Goal: Navigation & Orientation: Understand site structure

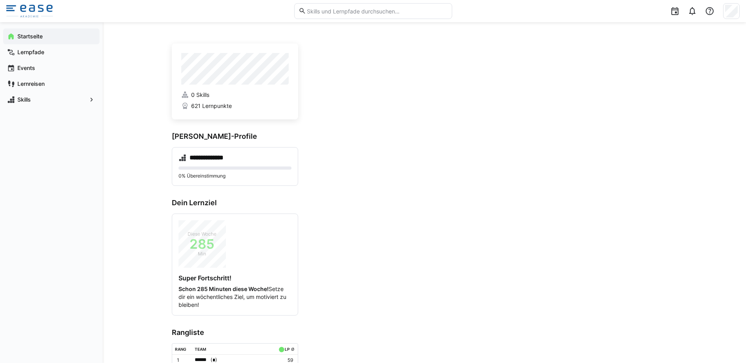
click at [0, 0] on app-navigation-label "Startseite" at bounding box center [0, 0] width 0 height 0
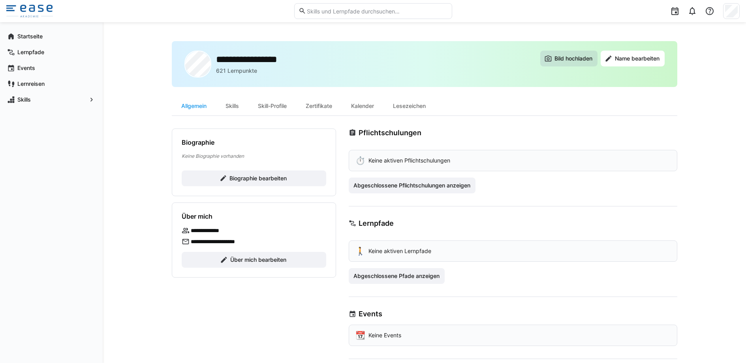
click at [560, 57] on span "Bild hochladen" at bounding box center [573, 59] width 40 height 8
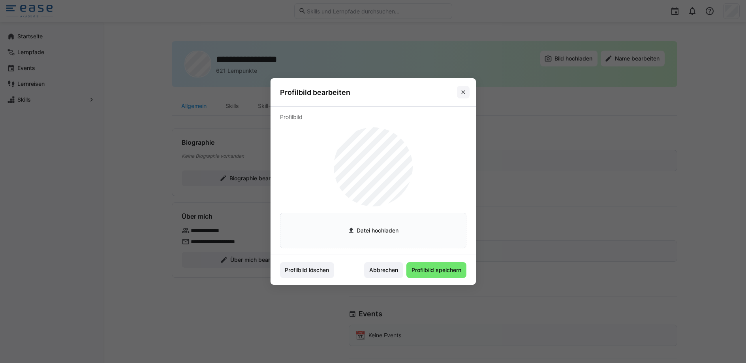
click at [466, 91] on eds-icon at bounding box center [463, 92] width 6 height 6
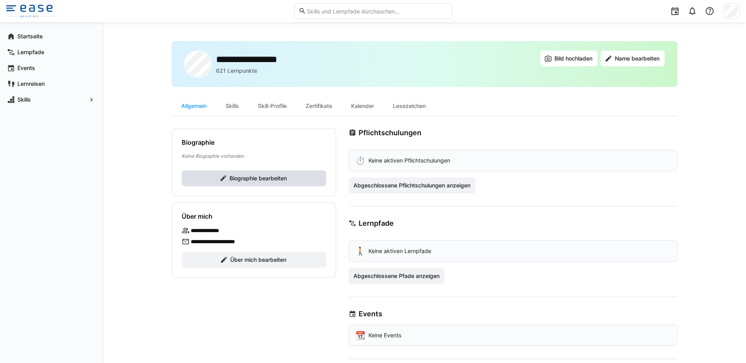
click at [279, 176] on span "Biographie bearbeiten" at bounding box center [258, 178] width 60 height 8
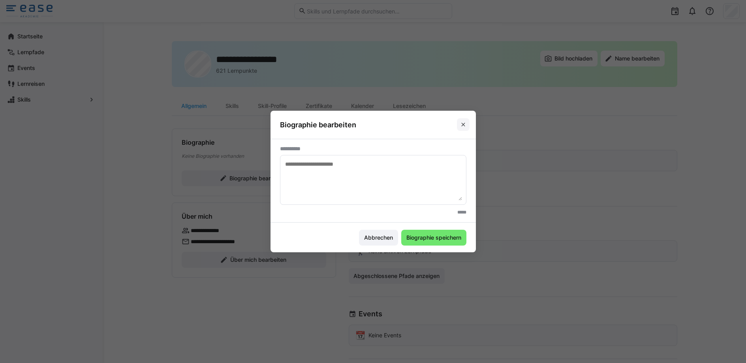
click at [466, 125] on eds-icon at bounding box center [463, 124] width 6 height 6
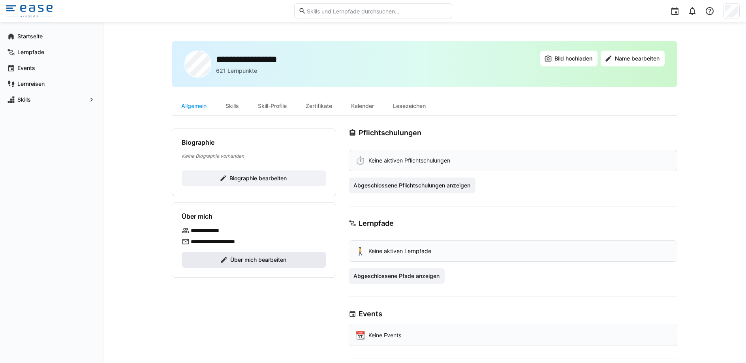
click at [266, 256] on span "Über mich bearbeiten" at bounding box center [258, 260] width 58 height 8
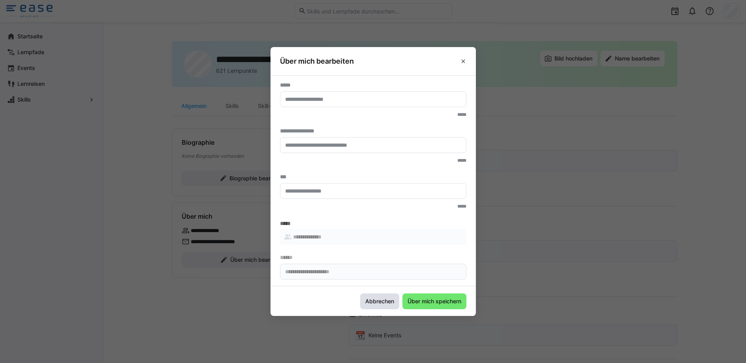
click at [377, 303] on span "Abbrechen" at bounding box center [379, 301] width 31 height 8
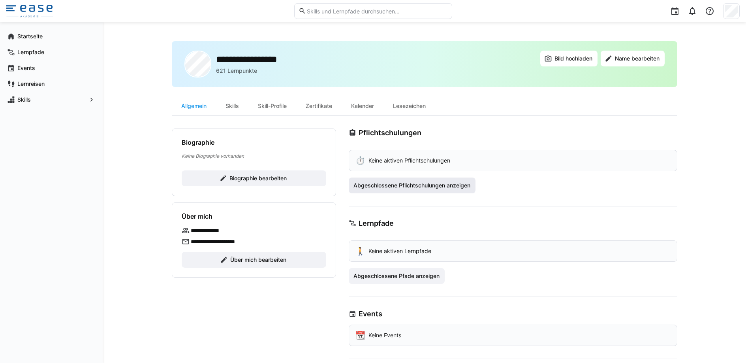
click at [410, 188] on span "Abgeschlossene Pflichtschulungen anzeigen" at bounding box center [411, 185] width 119 height 8
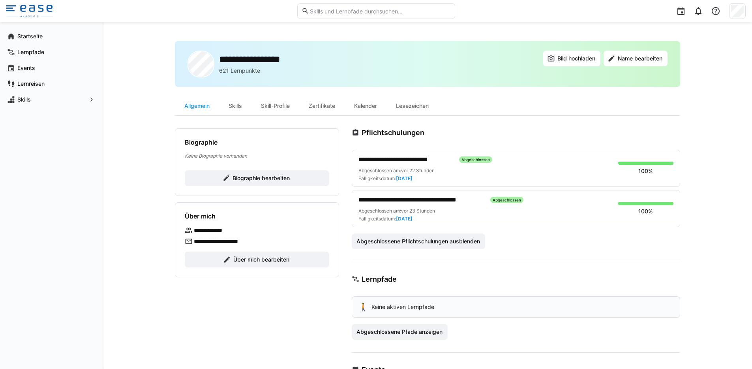
click at [28, 10] on img at bounding box center [29, 11] width 47 height 13
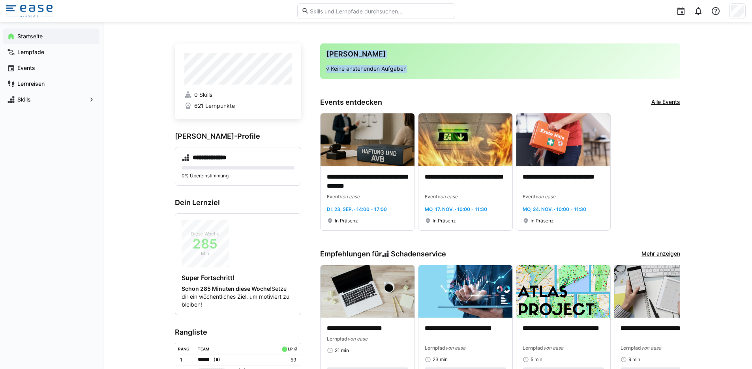
drag, startPoint x: 321, startPoint y: 51, endPoint x: 376, endPoint y: 73, distance: 59.6
click at [376, 73] on div "Deine Agenda √ Keine anstehenden Aufgaben" at bounding box center [500, 61] width 360 height 36
click at [413, 75] on div "Deine Agenda √ Keine anstehenden Aufgaben" at bounding box center [500, 61] width 360 height 36
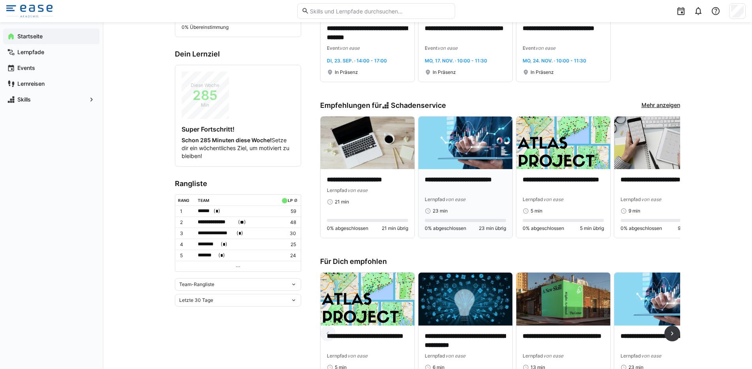
scroll to position [58, 0]
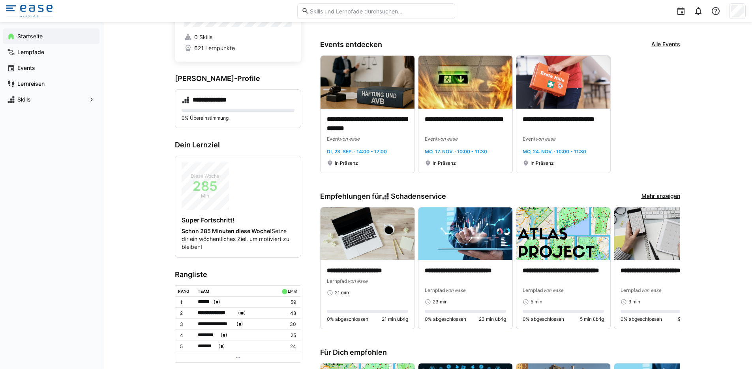
click at [658, 196] on link "Mehr anzeigen" at bounding box center [661, 196] width 39 height 9
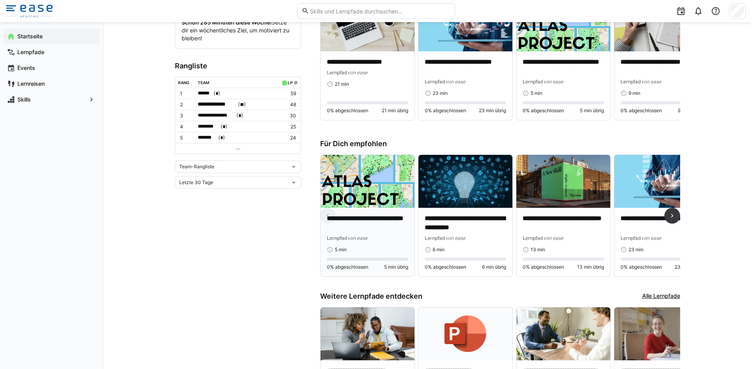
scroll to position [273, 0]
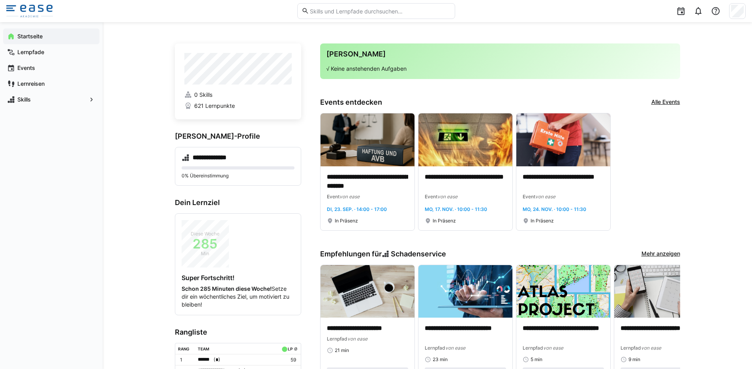
click at [669, 102] on link "Alle Events" at bounding box center [666, 102] width 29 height 9
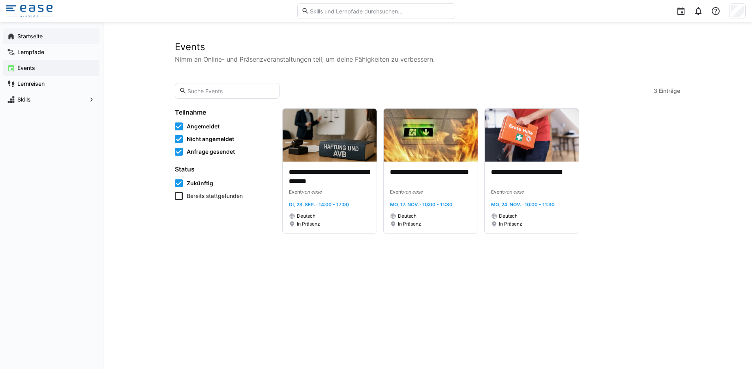
click at [0, 0] on app-navigation-label "Startseite" at bounding box center [0, 0] width 0 height 0
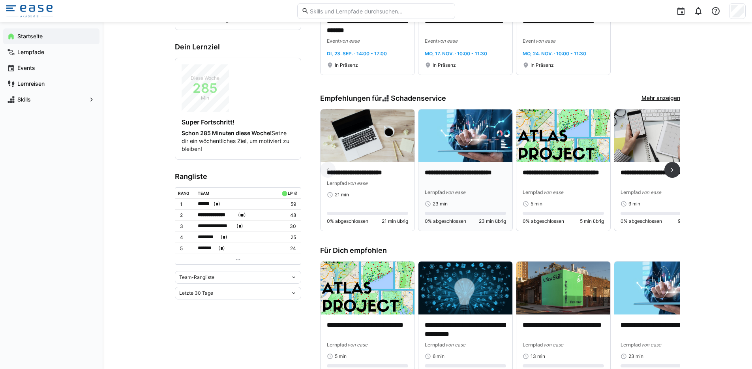
scroll to position [152, 0]
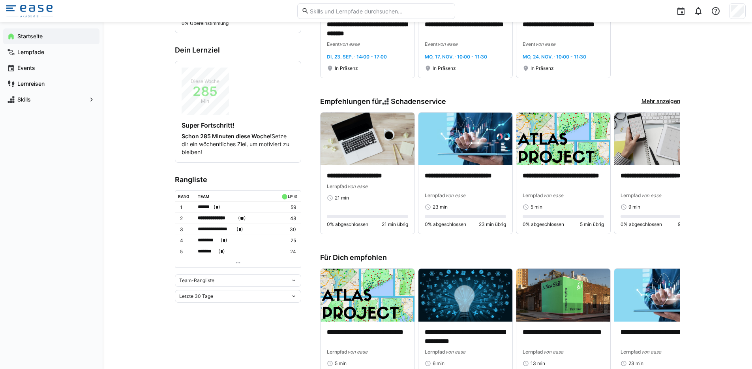
click at [213, 207] on div "****** ( * )" at bounding box center [236, 207] width 76 height 8
click at [213, 207] on div at bounding box center [376, 184] width 752 height 369
click at [212, 207] on div "****** ( * )" at bounding box center [236, 207] width 76 height 8
click at [233, 211] on div "****** * Teammitglieder" at bounding box center [266, 237] width 136 height 52
click at [234, 207] on div at bounding box center [376, 184] width 752 height 369
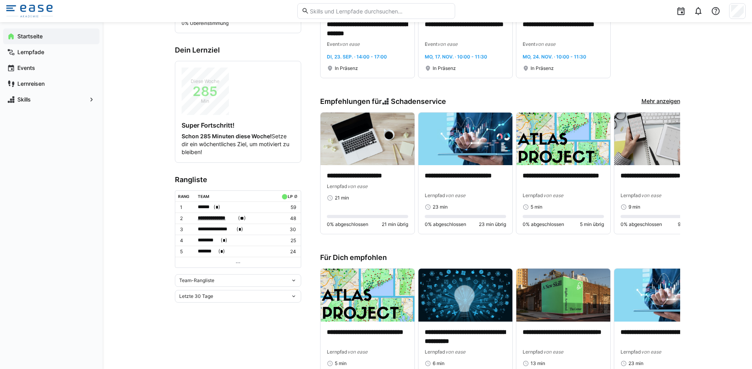
click at [223, 219] on span "**********" at bounding box center [217, 218] width 39 height 8
click at [234, 220] on div at bounding box center [376, 184] width 752 height 369
click at [239, 263] on eds-icon at bounding box center [238, 262] width 6 height 6
click at [239, 261] on eds-icon at bounding box center [238, 262] width 6 height 6
click at [214, 250] on span "*******" at bounding box center [207, 251] width 19 height 8
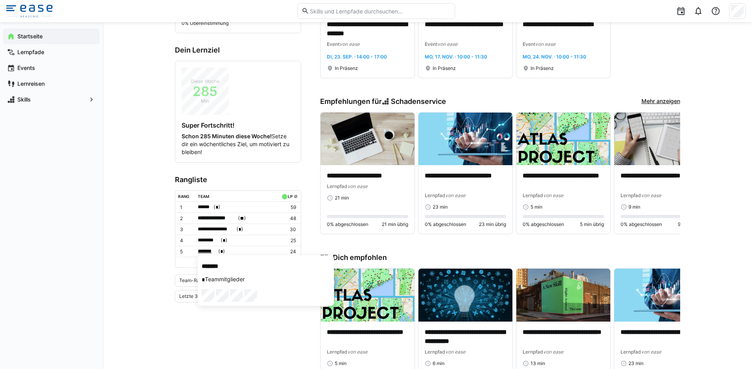
click at [214, 250] on div at bounding box center [376, 184] width 752 height 369
